Goal: Check status: Check status

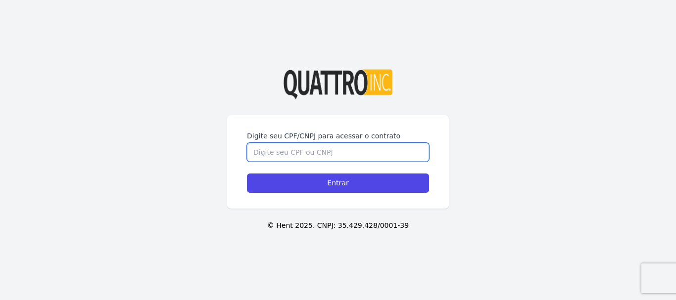
click at [297, 157] on input "Digite seu CPF/CNPJ para acessar o contrato" at bounding box center [338, 152] width 182 height 19
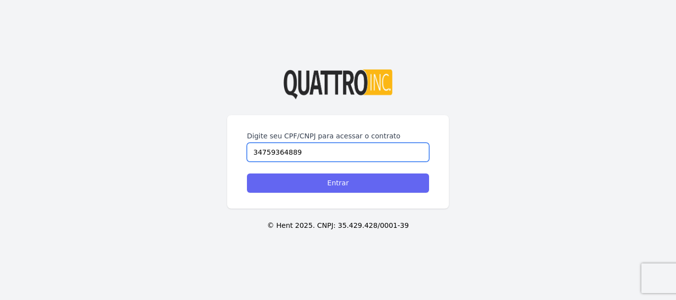
type input "34759364889"
click at [366, 181] on input "Entrar" at bounding box center [338, 183] width 182 height 19
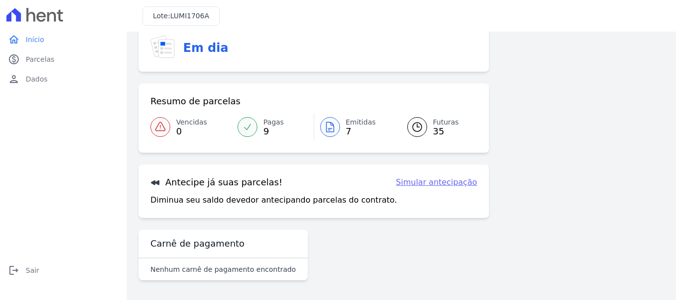
scroll to position [28, 0]
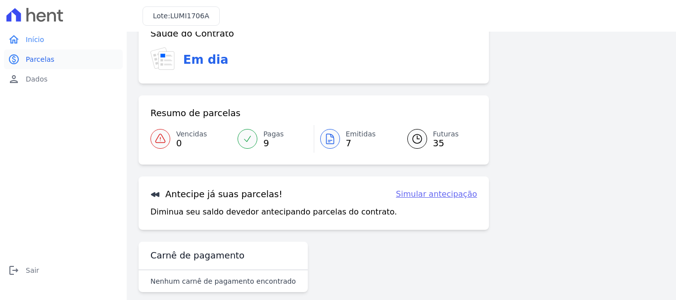
click at [46, 63] on span "Parcelas" at bounding box center [40, 59] width 29 height 10
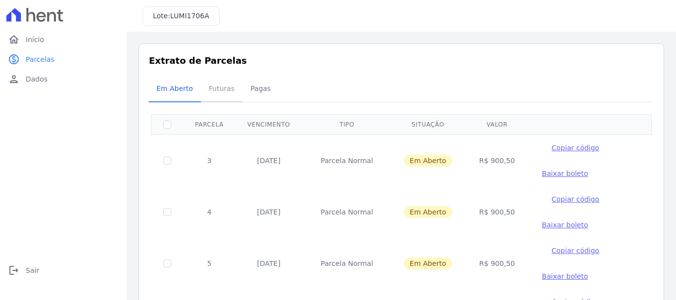
click at [213, 89] on span "Futuras" at bounding box center [222, 89] width 38 height 20
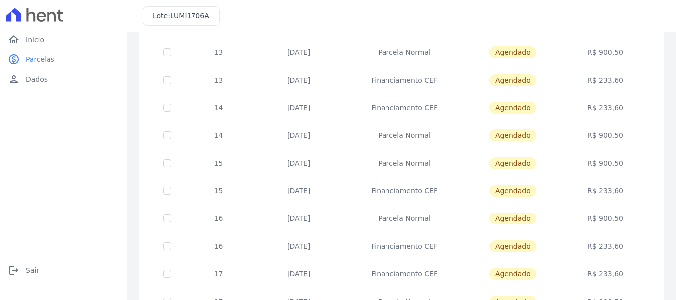
scroll to position [446, 0]
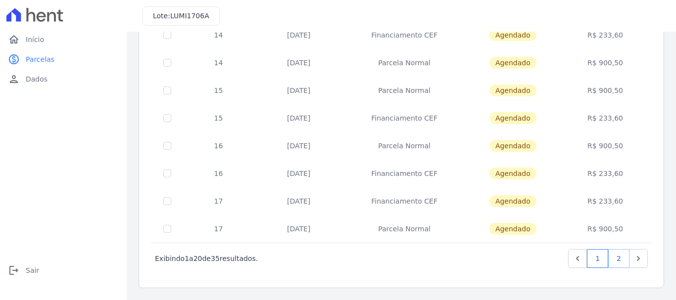
click at [616, 258] on link "2" at bounding box center [618, 258] width 21 height 19
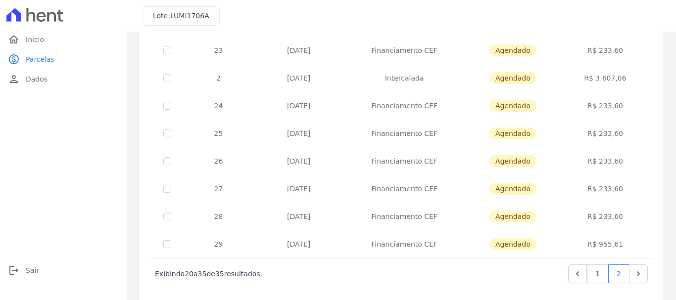
scroll to position [297, 0]
